Goal: Task Accomplishment & Management: Use online tool/utility

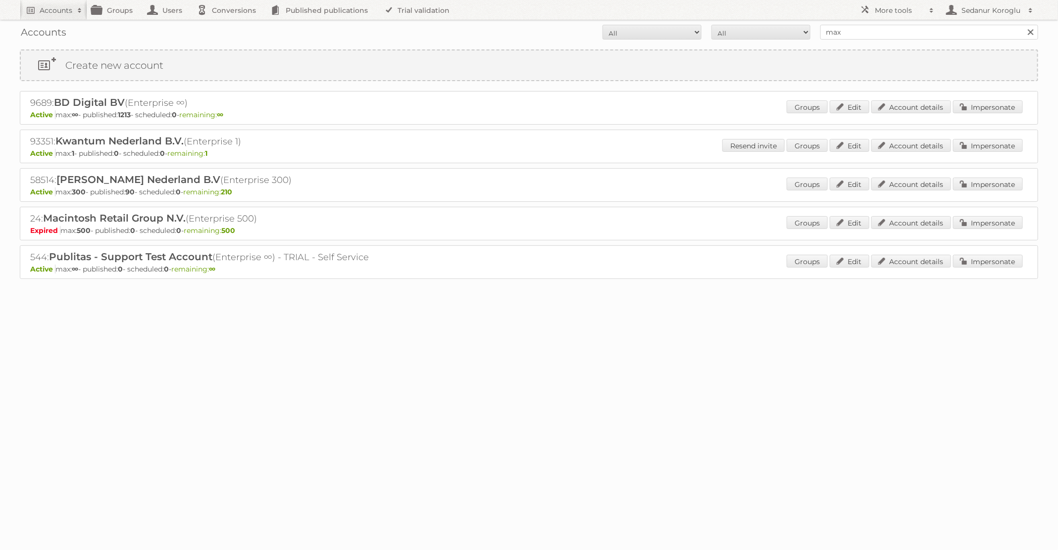
type input "Maxi Zoo"
click at [1022, 25] on input "Search" at bounding box center [1029, 32] width 15 height 15
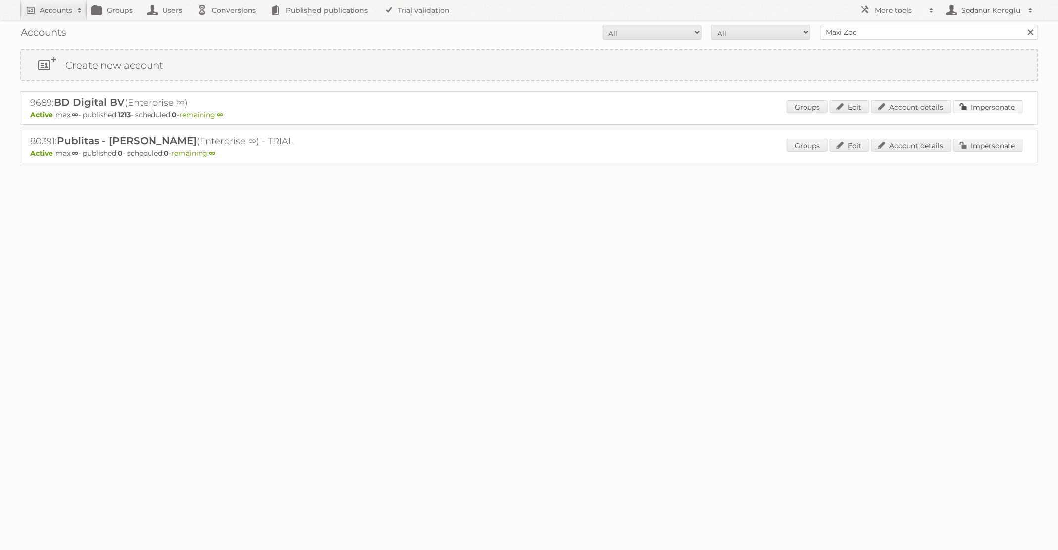
click at [975, 108] on link "Impersonate" at bounding box center [988, 106] width 70 height 13
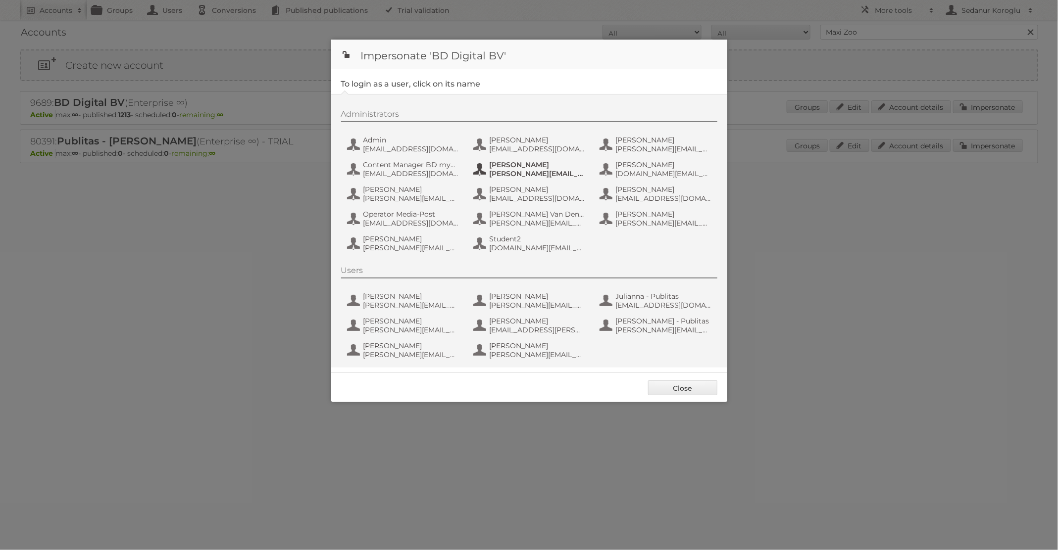
click at [524, 174] on span "David.Govaert@BDmyShopi.com" at bounding box center [537, 173] width 96 height 9
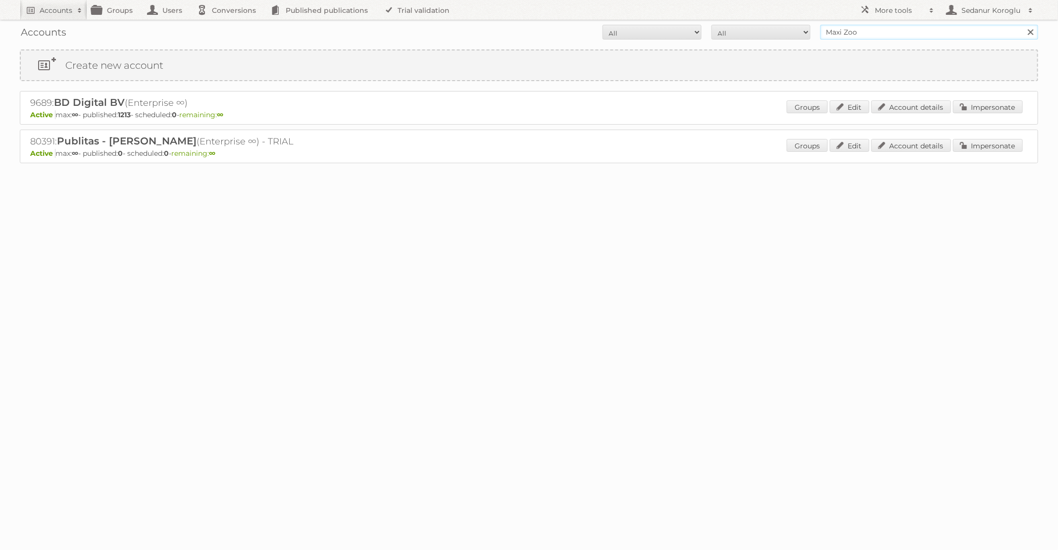
drag, startPoint x: 868, startPoint y: 33, endPoint x: 812, endPoint y: 32, distance: 56.4
click at [811, 32] on form "All Active Expired Pending All Paid Trials Self service Maxi Zoo Search" at bounding box center [529, 32] width 1018 height 15
type input "84733"
click at [1022, 25] on input "Search" at bounding box center [1029, 32] width 15 height 15
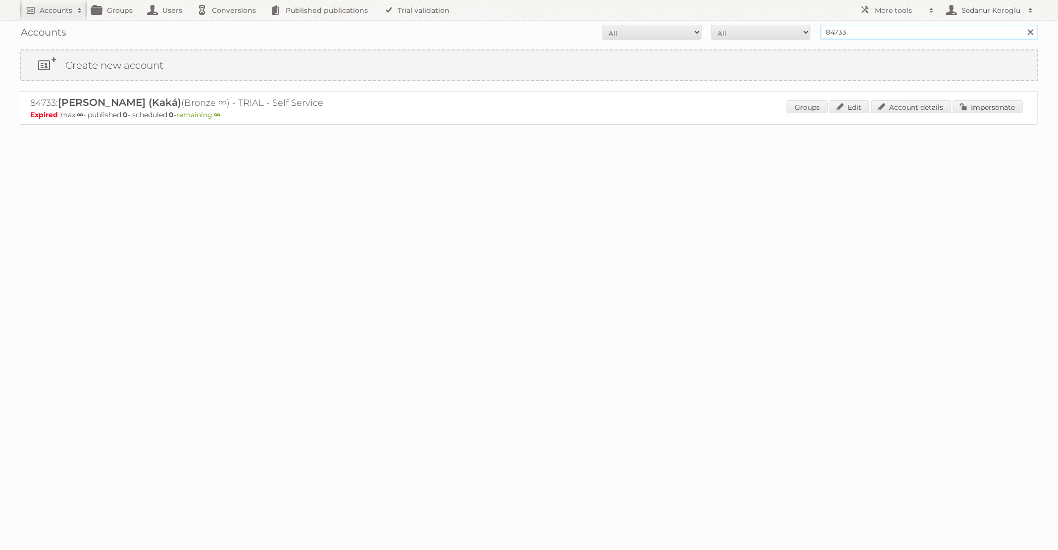
click at [841, 35] on input "84733" at bounding box center [929, 32] width 218 height 15
type input "84773"
click at [1022, 25] on input "Search" at bounding box center [1029, 32] width 15 height 15
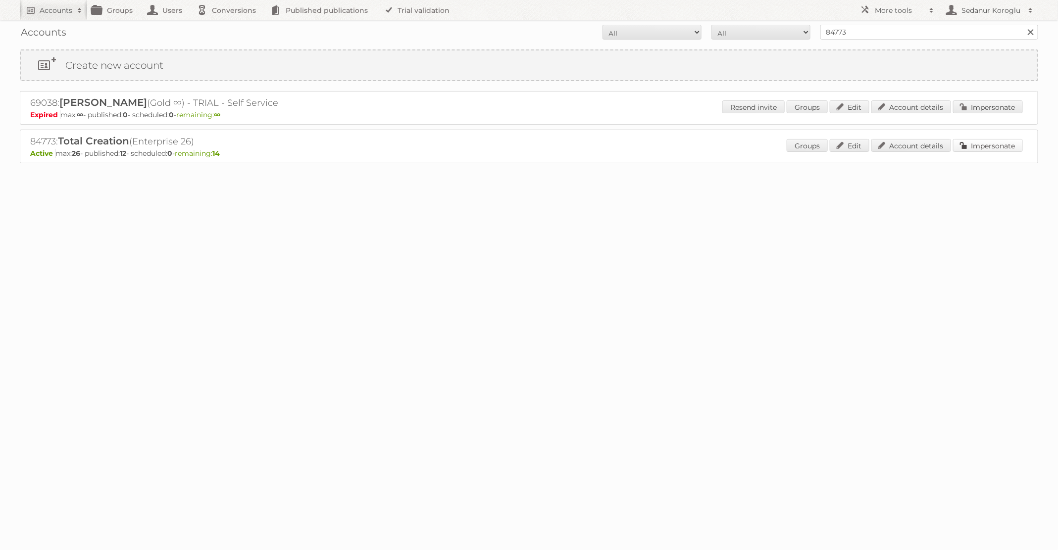
click at [968, 144] on link "Impersonate" at bounding box center [988, 145] width 70 height 13
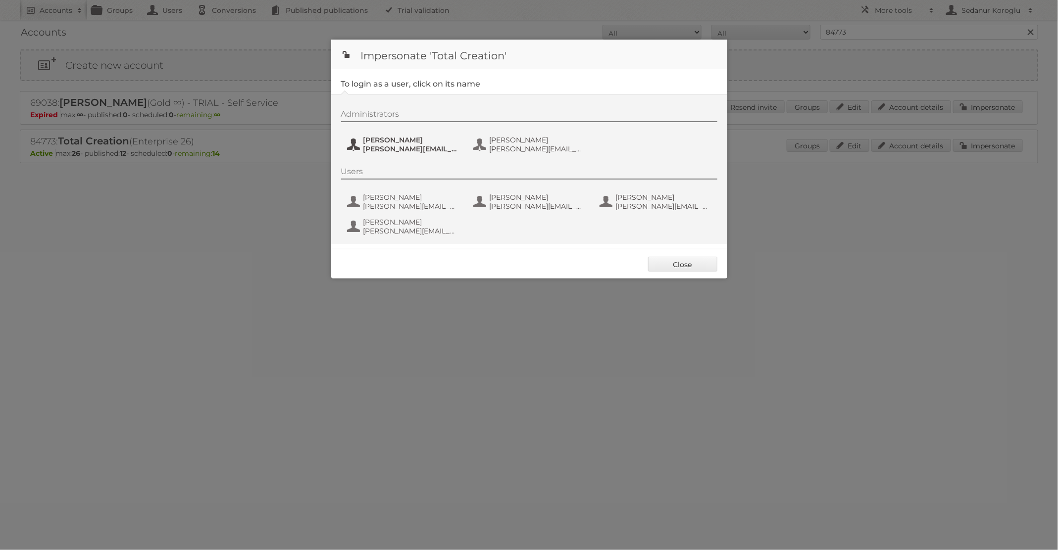
click at [432, 144] on span "Marleen" at bounding box center [411, 140] width 96 height 9
